Goal: Task Accomplishment & Management: Use online tool/utility

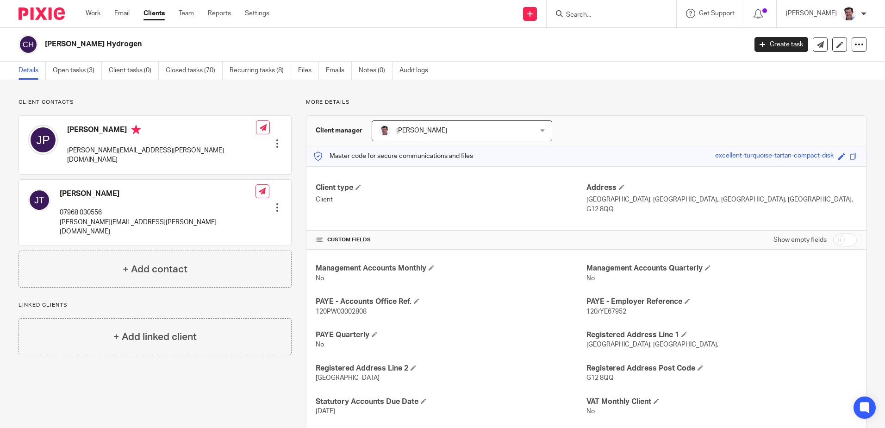
scroll to position [278, 0]
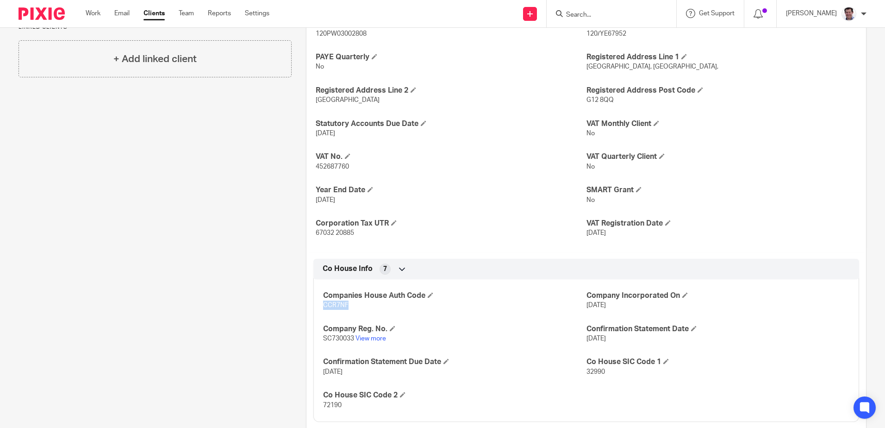
click at [158, 13] on link "Clients" at bounding box center [154, 13] width 21 height 9
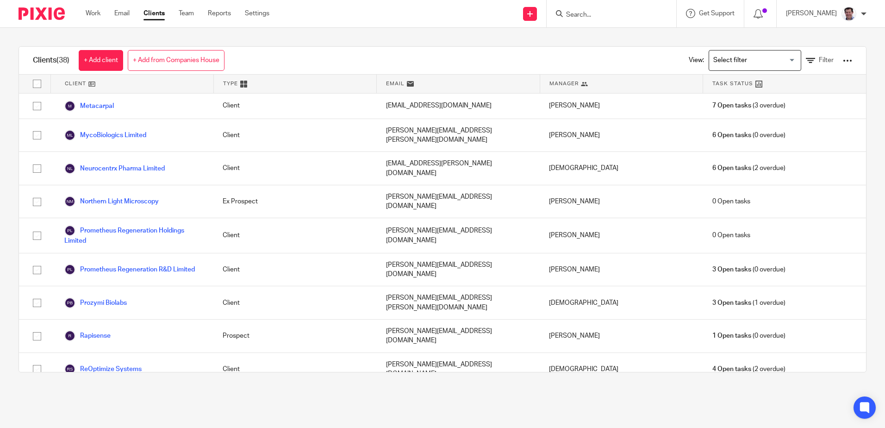
scroll to position [648, 0]
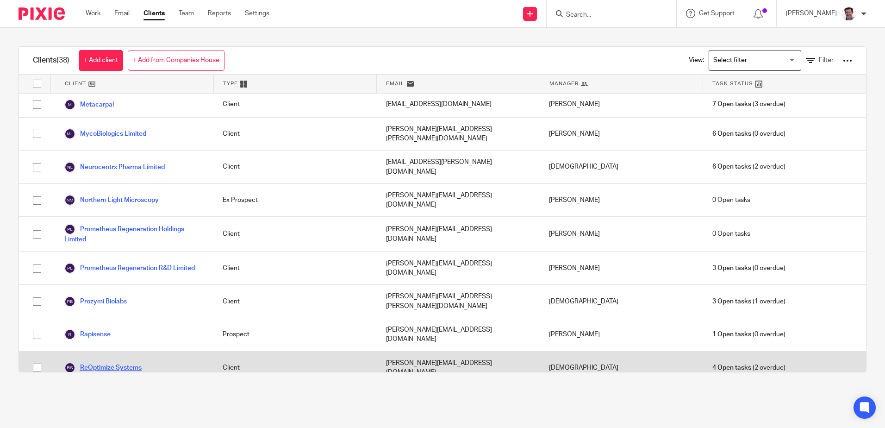
click at [94, 362] on link "ReOptimize Systems" at bounding box center [102, 367] width 77 height 11
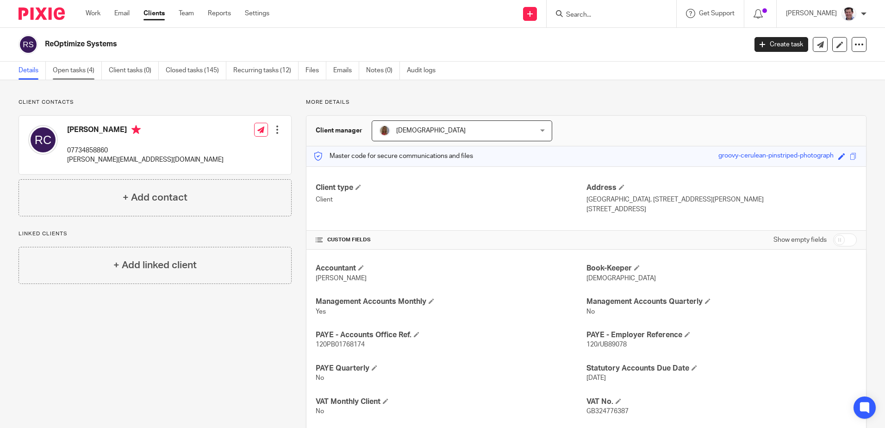
click at [56, 68] on link "Open tasks (4)" at bounding box center [77, 71] width 49 height 18
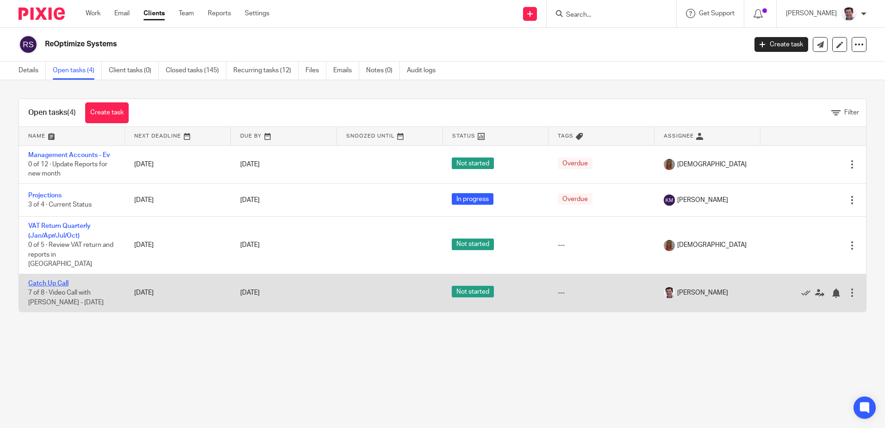
click at [63, 280] on link "Catch Up Call" at bounding box center [48, 283] width 40 height 6
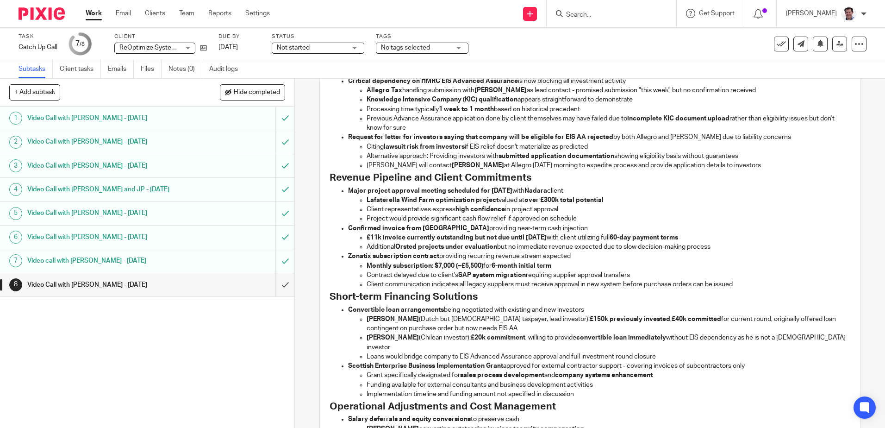
scroll to position [278, 0]
